Goal: Navigation & Orientation: Go to known website

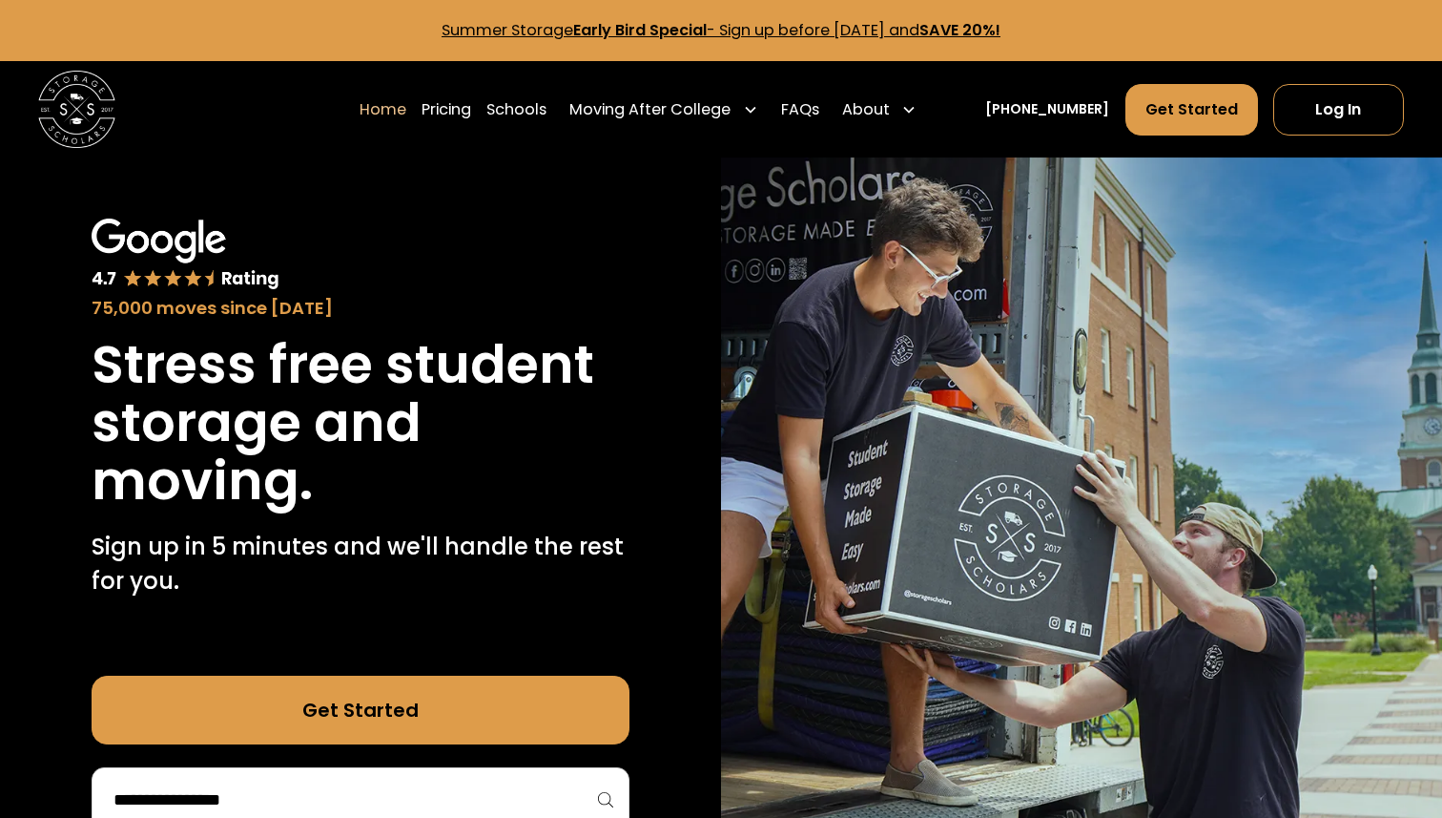
click at [1335, 141] on div "Home Pricing Schools Moving After College Commercial Projects Apartment Moving …" at bounding box center [721, 109] width 1366 height 96
click at [1335, 136] on div "Home Pricing Schools Moving After College Commercial Projects Apartment Moving …" at bounding box center [721, 109] width 1366 height 96
click at [1335, 121] on link "Log In" at bounding box center [1339, 110] width 131 height 52
click at [1377, 98] on link "Log In" at bounding box center [1339, 110] width 131 height 52
